Goal: Information Seeking & Learning: Learn about a topic

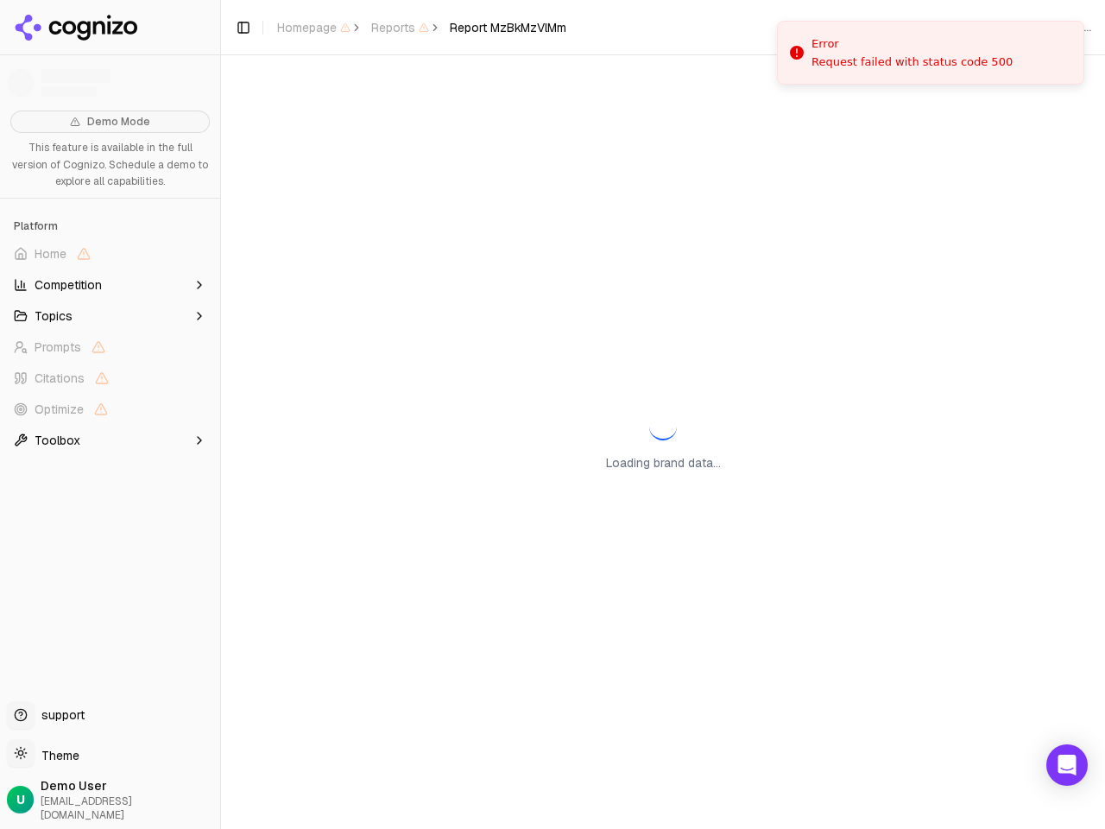
click at [552, 414] on div "Loading brand data..." at bounding box center [663, 441] width 884 height 773
click at [110, 254] on span "Home" at bounding box center [110, 254] width 206 height 28
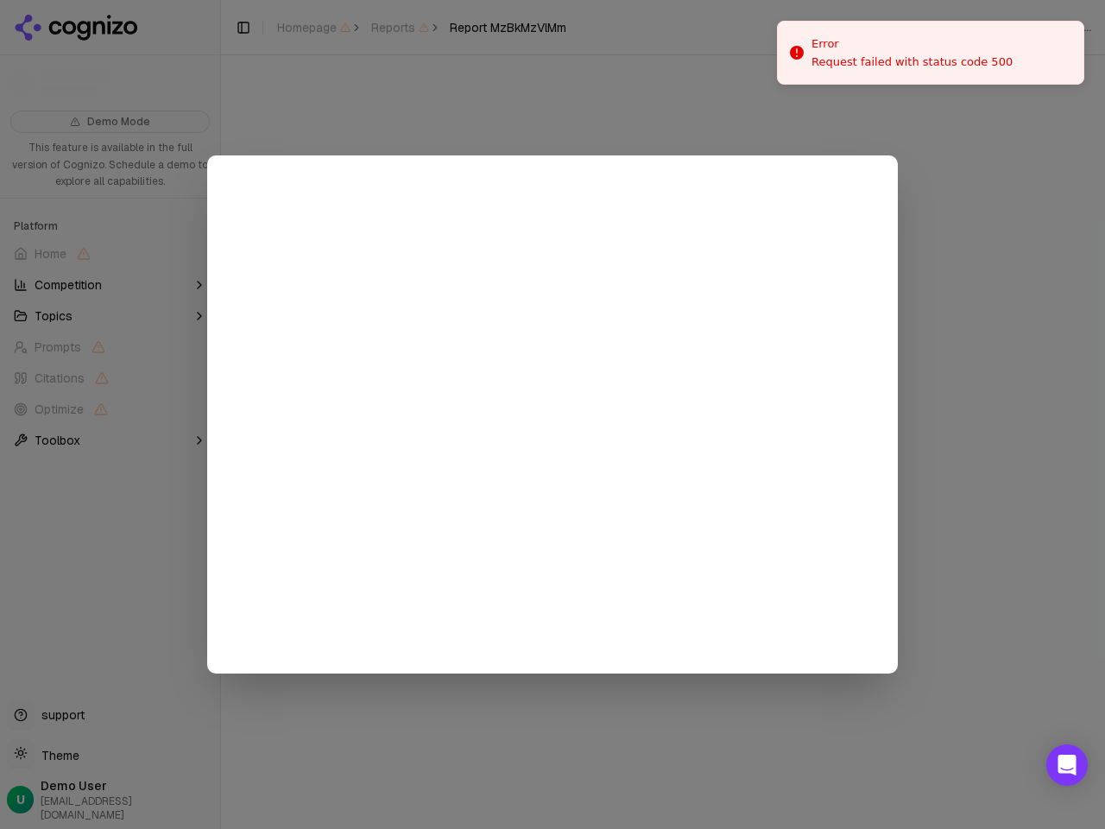
click at [110, 285] on div at bounding box center [552, 414] width 1105 height 829
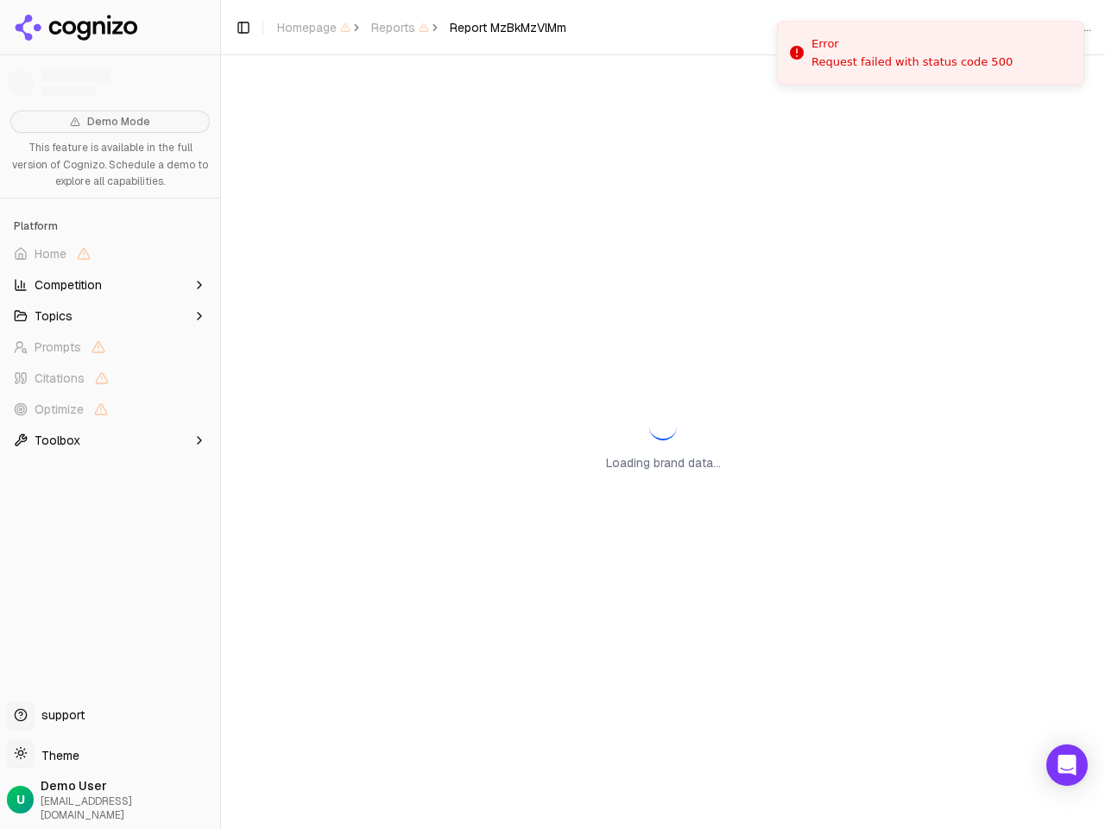
click at [110, 316] on button "Topics" at bounding box center [110, 316] width 206 height 28
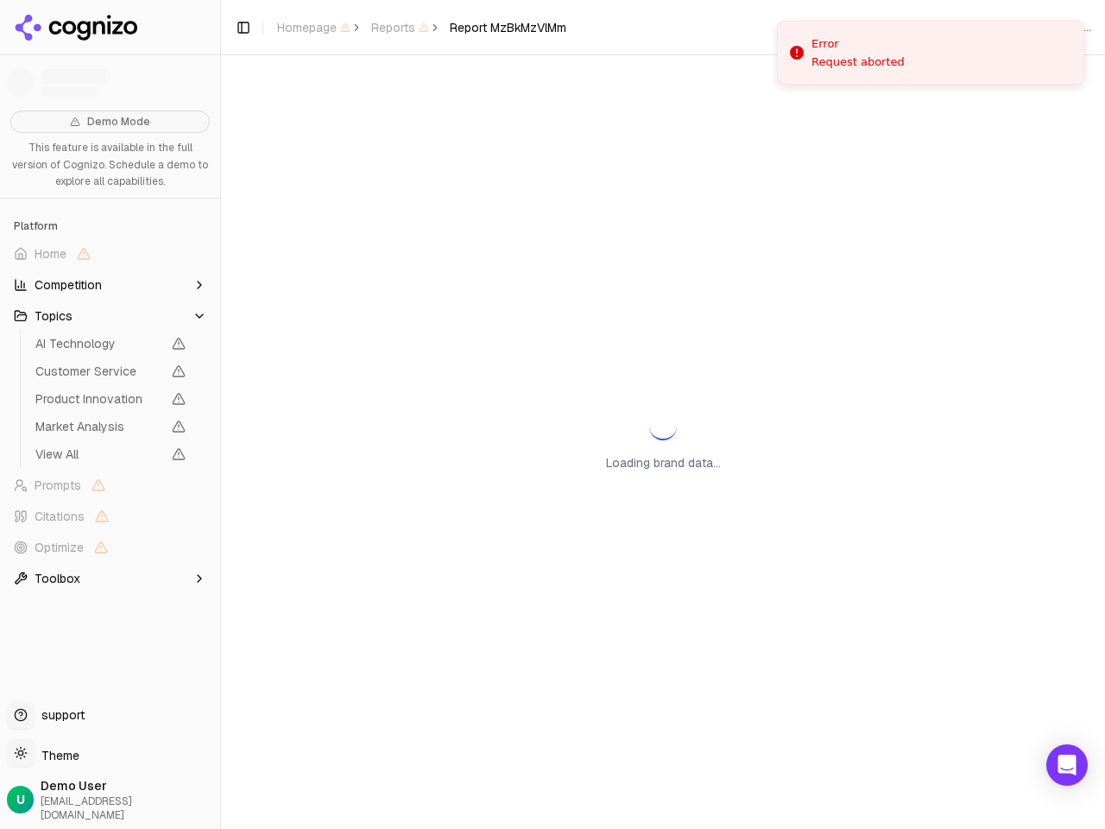
click at [110, 347] on span "AI Technology" at bounding box center [98, 343] width 126 height 17
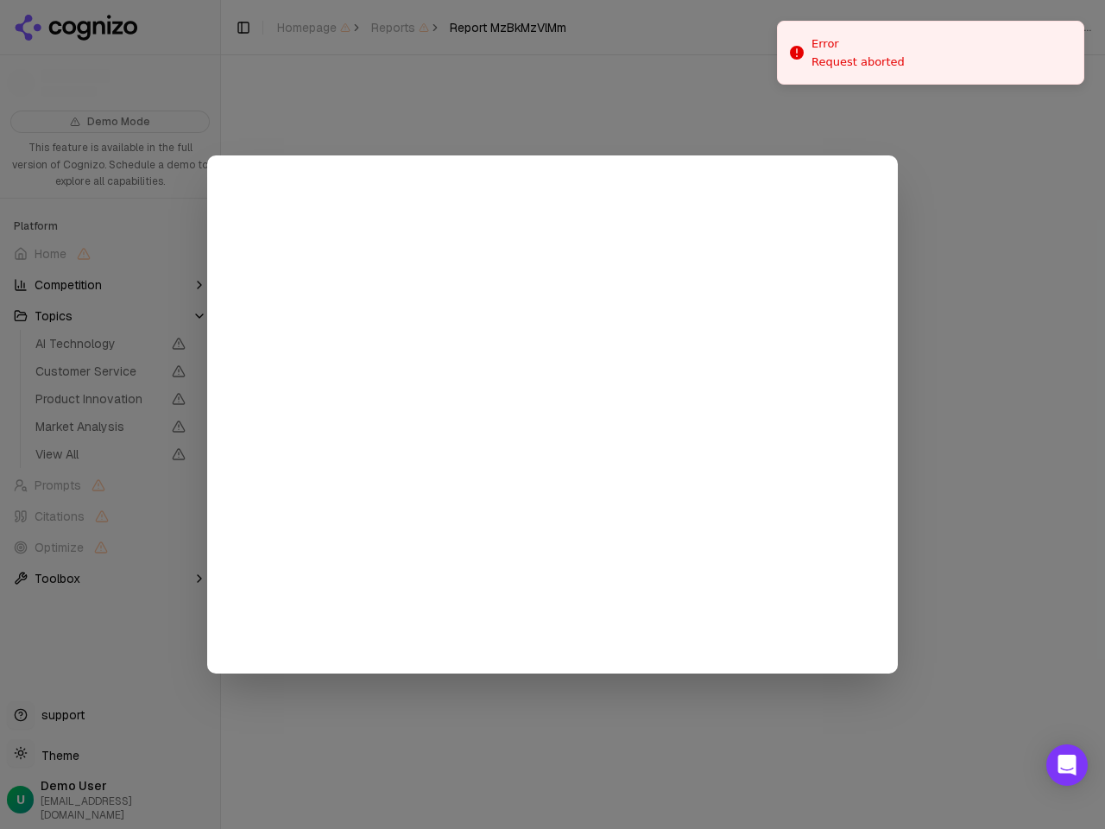
click at [110, 378] on div at bounding box center [552, 414] width 1105 height 829
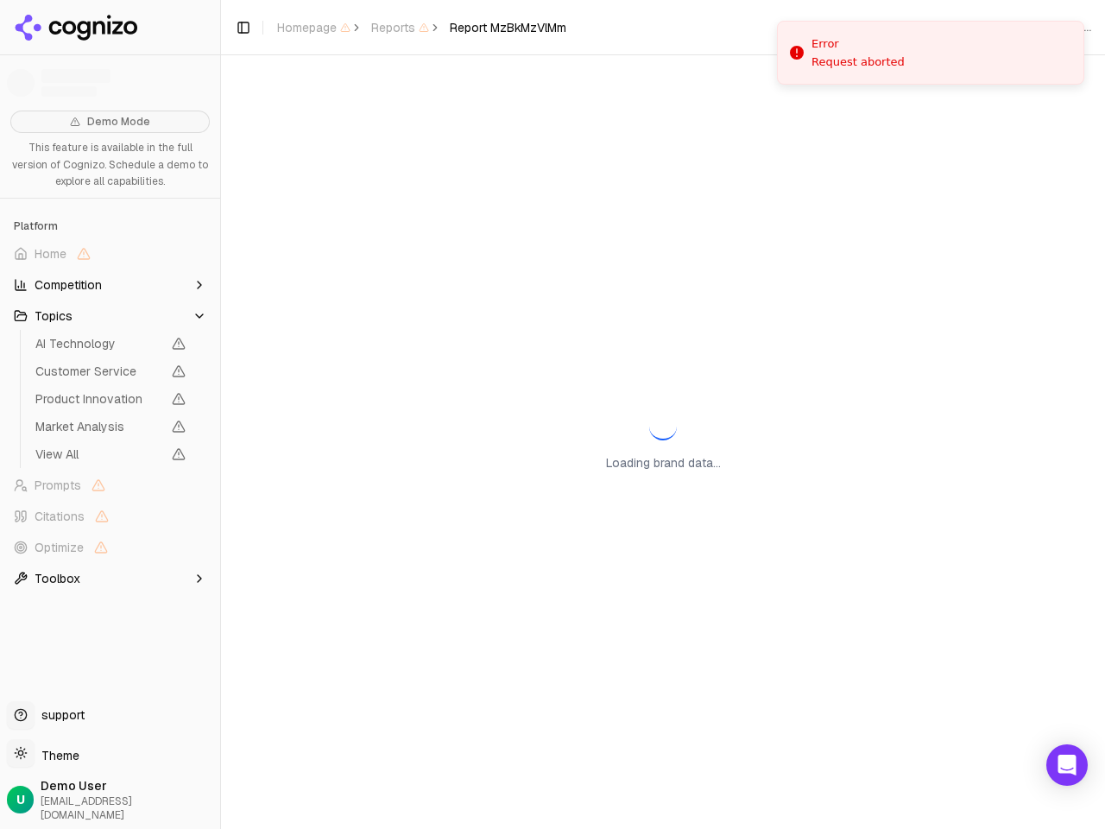
click at [110, 409] on span "Product Innovation" at bounding box center [110, 399] width 164 height 24
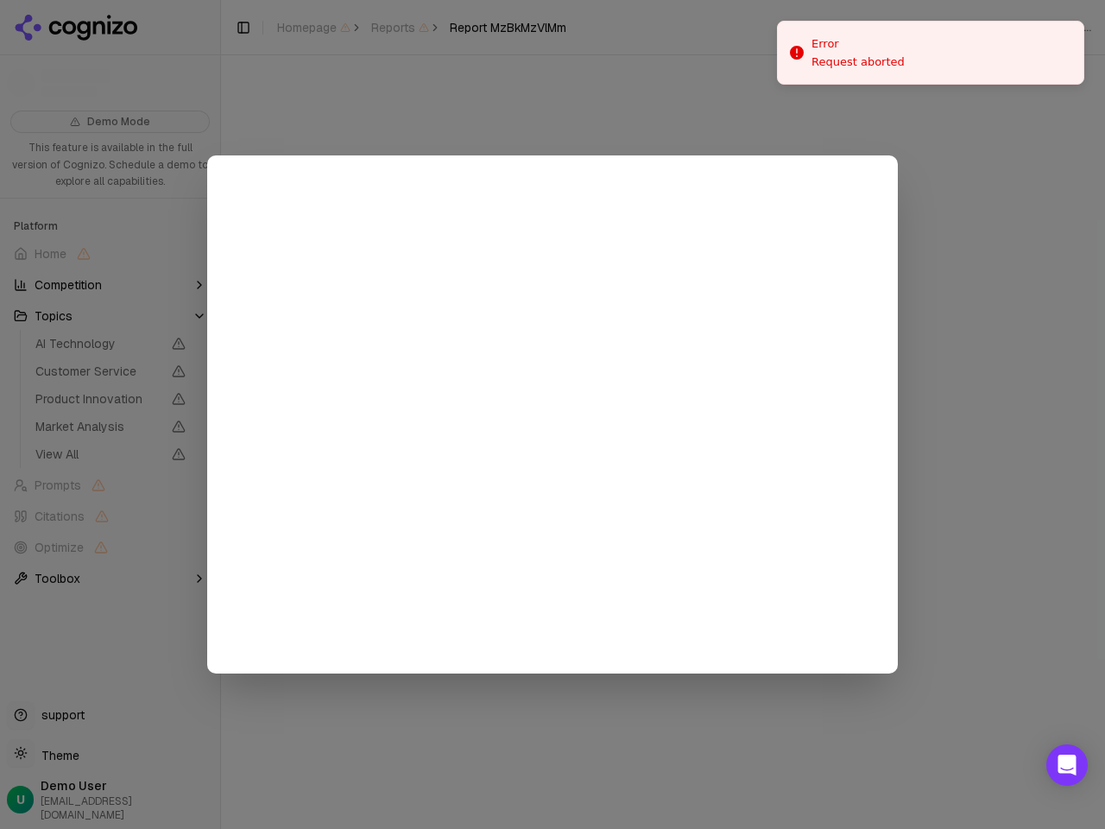
click at [110, 440] on div at bounding box center [552, 414] width 1105 height 829
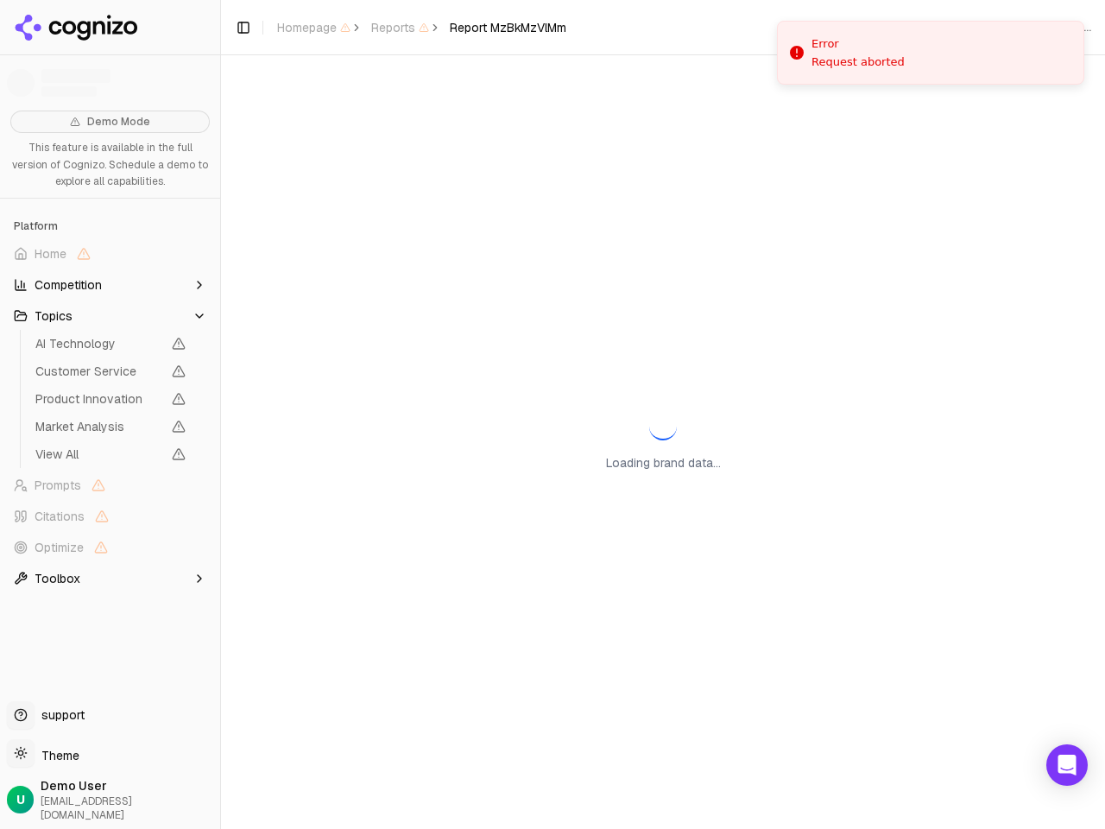
click at [220, 414] on button "Toggle Sidebar" at bounding box center [220, 414] width 14 height 829
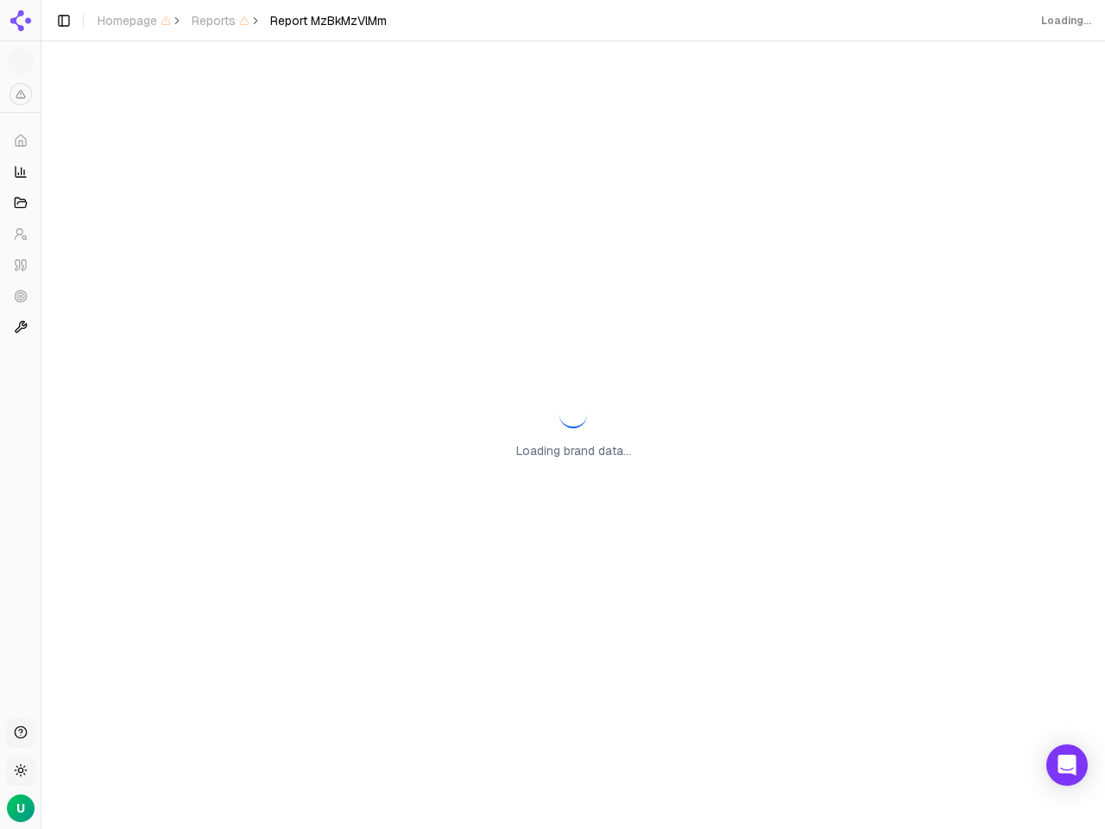
click at [76, 28] on button "Toggle Sidebar" at bounding box center [64, 21] width 24 height 24
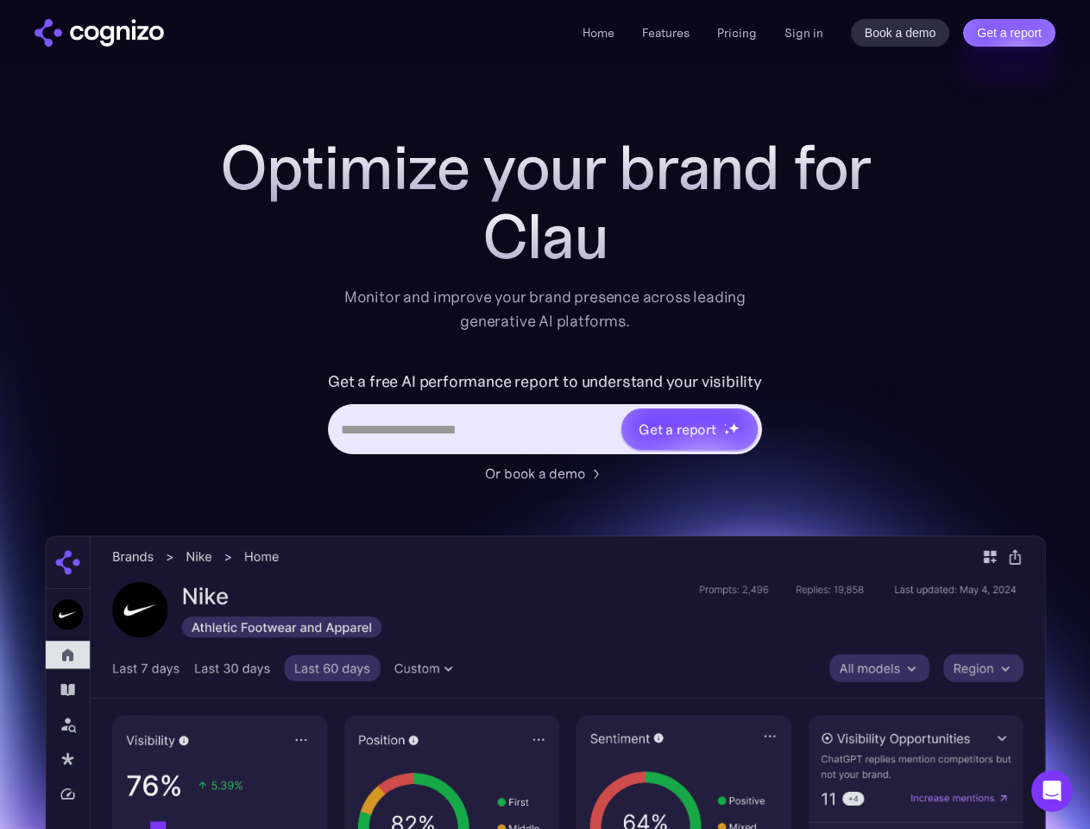
click at [1009, 33] on link "Get a report" at bounding box center [1009, 33] width 92 height 28
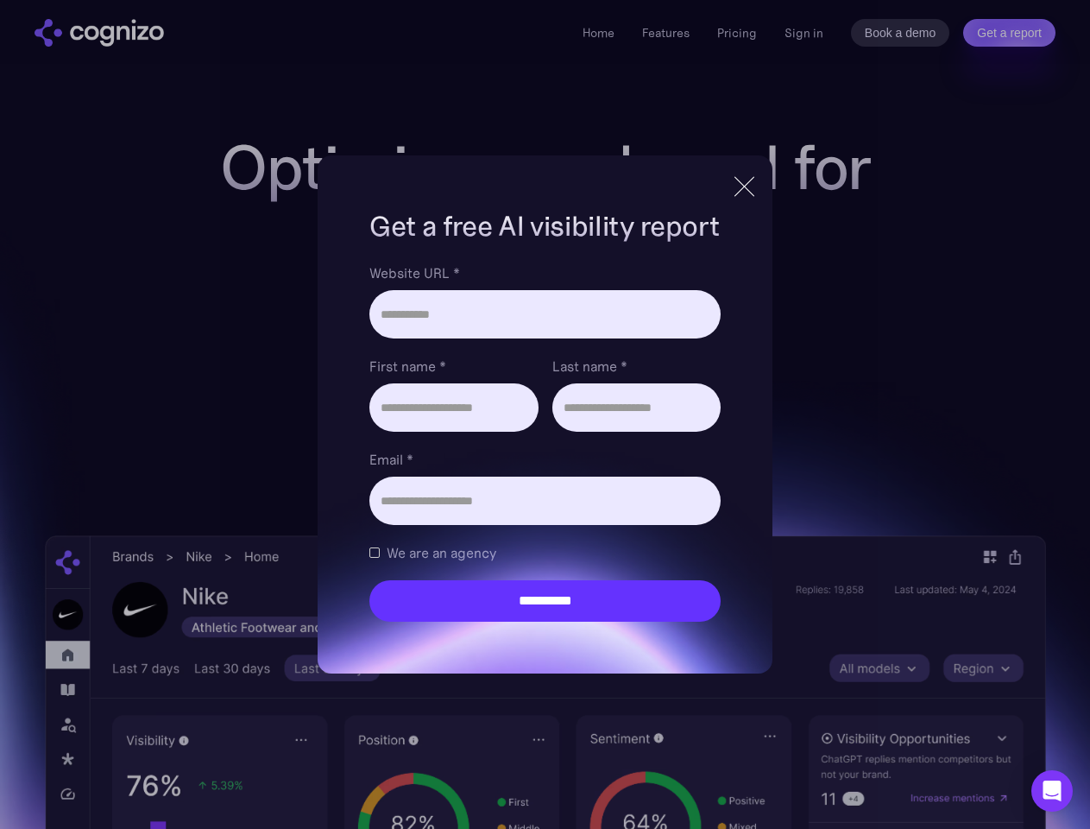
click at [689, 429] on input "Last name *" at bounding box center [636, 407] width 168 height 48
click at [1052, 791] on icon "Open Intercom Messenger" at bounding box center [1052, 790] width 18 height 21
